Goal: Task Accomplishment & Management: Manage account settings

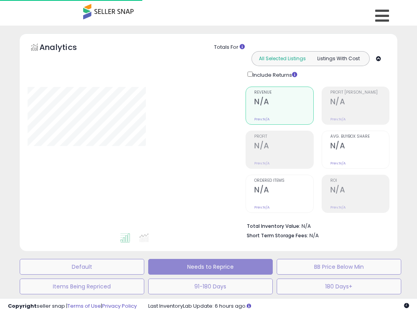
select select "**"
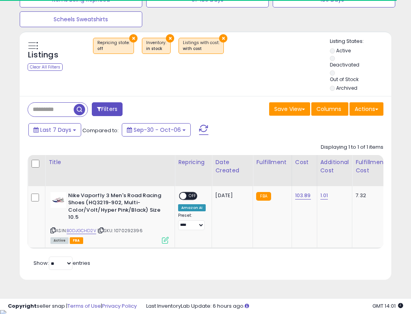
scroll to position [288, 0]
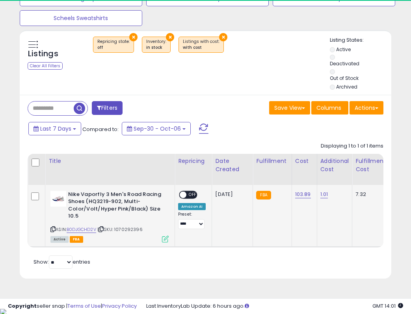
click at [183, 191] on div "ON OFF" at bounding box center [188, 195] width 19 height 8
click at [184, 193] on span at bounding box center [183, 194] width 7 height 7
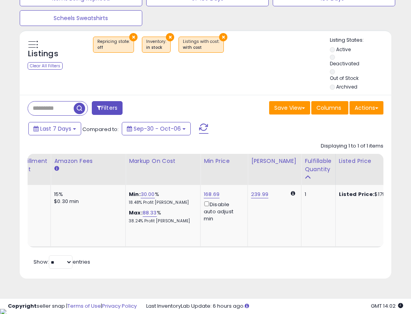
scroll to position [0, 0]
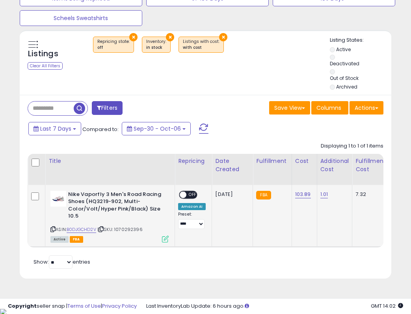
click at [190, 191] on div "ON OFF" at bounding box center [188, 195] width 19 height 8
click at [192, 195] on span "OFF" at bounding box center [192, 194] width 13 height 7
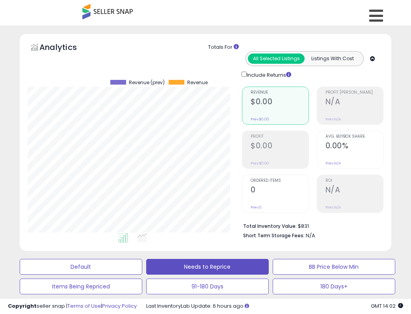
click at [96, 12] on span at bounding box center [107, 11] width 50 height 15
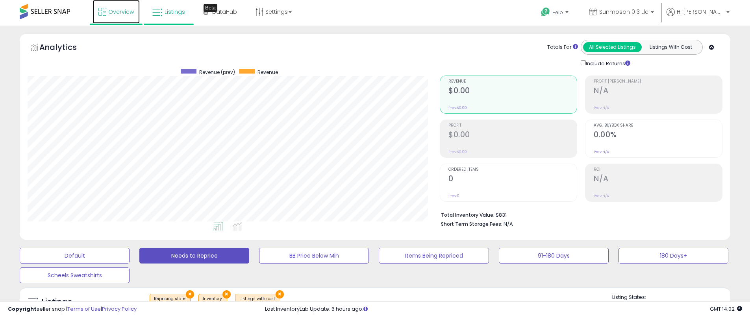
click at [109, 9] on span "Overview" at bounding box center [121, 12] width 26 height 8
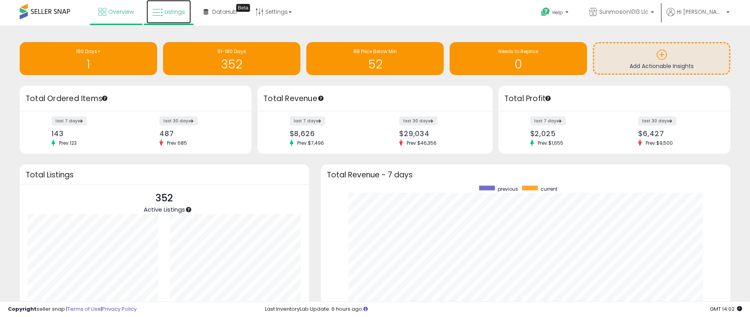
click at [160, 13] on icon at bounding box center [157, 12] width 10 height 10
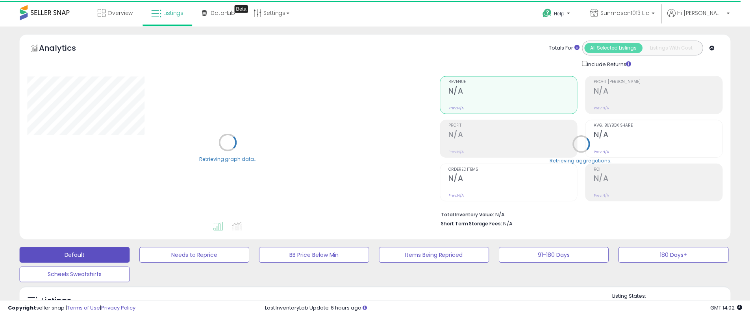
scroll to position [236, 0]
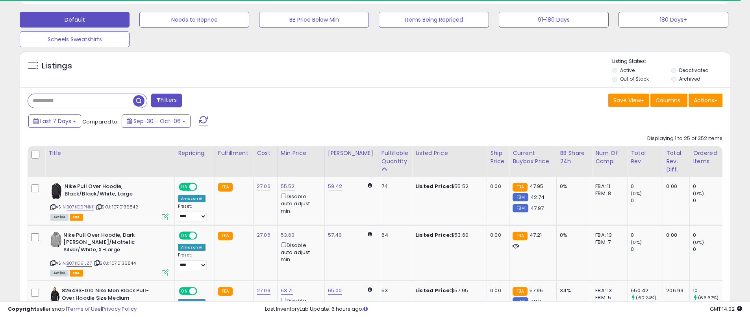
click at [87, 102] on input "text" at bounding box center [80, 101] width 105 height 14
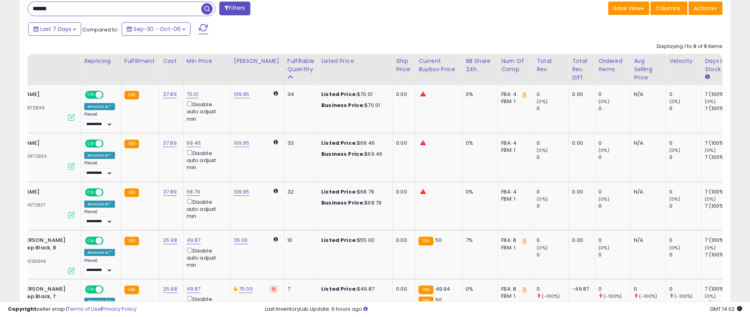
scroll to position [0, 95]
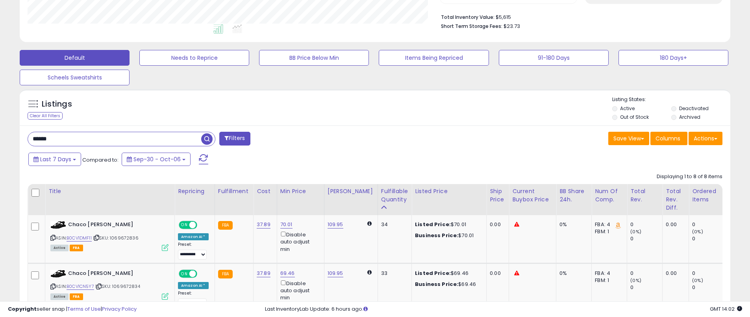
click at [77, 140] on input "******" at bounding box center [114, 139] width 173 height 14
type input "*****"
click at [205, 136] on span "button" at bounding box center [206, 138] width 11 height 11
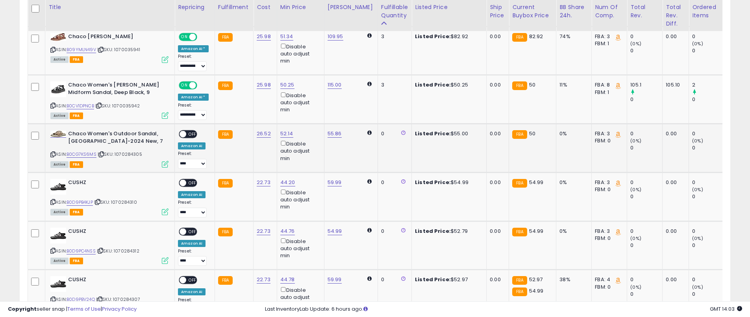
click at [188, 132] on span "OFF" at bounding box center [192, 134] width 13 height 7
click at [186, 184] on span at bounding box center [183, 183] width 7 height 7
click at [187, 230] on span "OFF" at bounding box center [192, 231] width 13 height 7
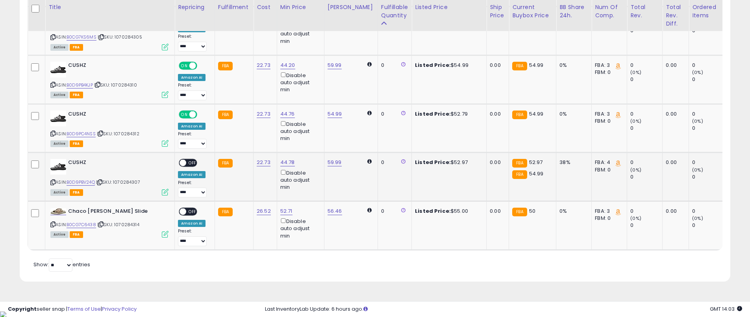
click at [187, 162] on span "OFF" at bounding box center [192, 163] width 13 height 7
click at [185, 210] on span at bounding box center [183, 212] width 7 height 7
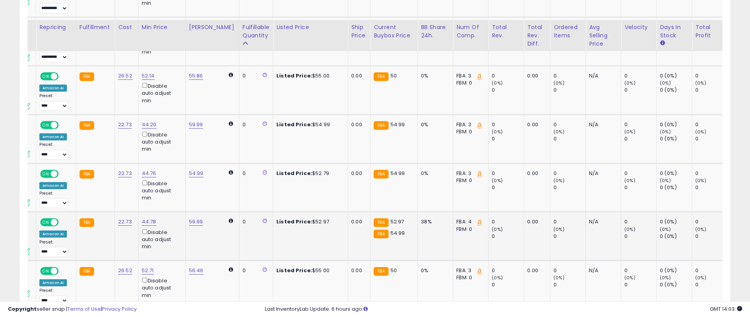
scroll to position [1147, 0]
